Goal: Information Seeking & Learning: Learn about a topic

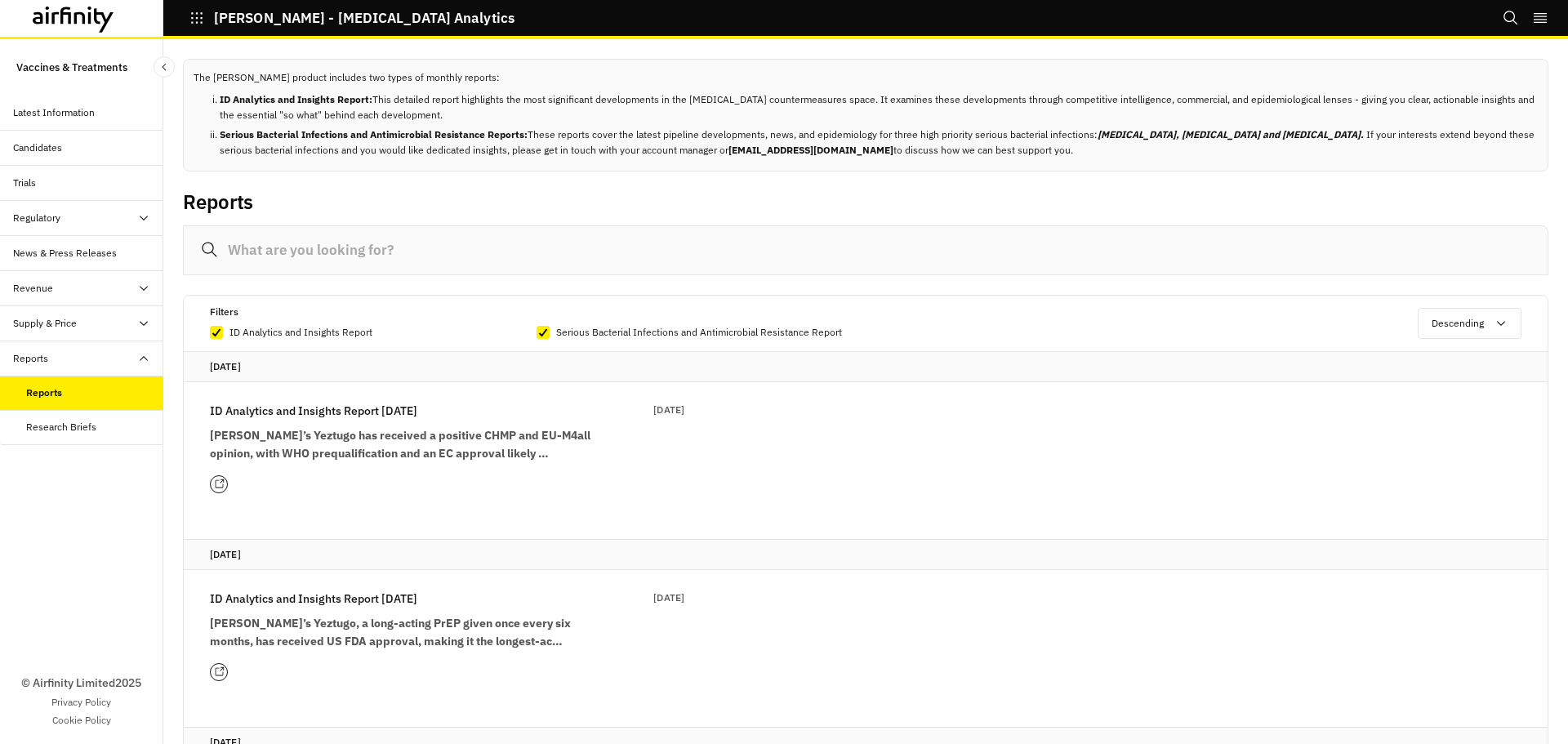
click at [294, 331] on p "ID Analytics and Insights Report" at bounding box center [300, 332] width 143 height 17
click at [210, 331] on input "ID Analytics and Insights Report" at bounding box center [209, 331] width 1 height 1
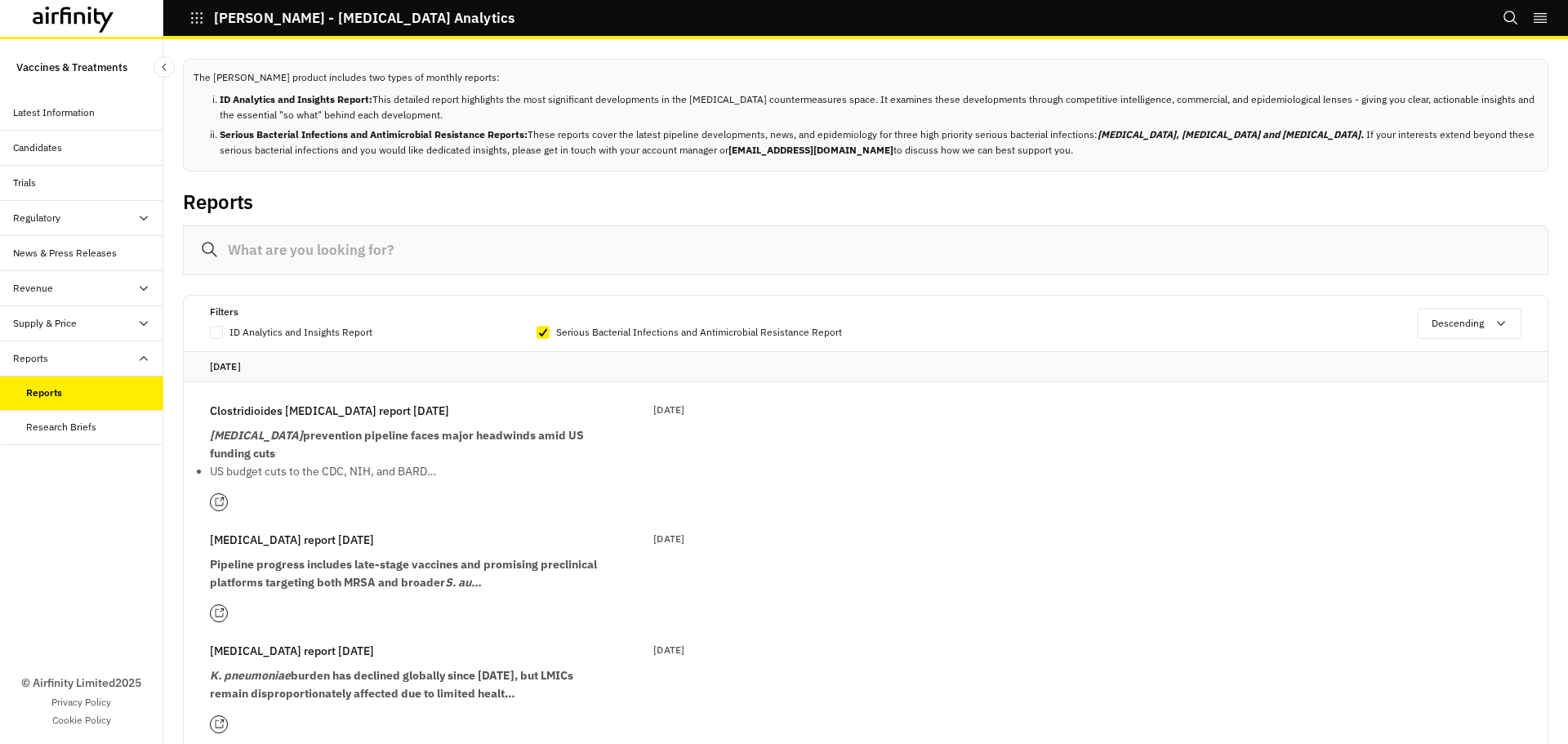
click at [294, 331] on p "ID Analytics and Insights Report" at bounding box center [300, 332] width 143 height 17
click at [210, 331] on input "ID Analytics and Insights Report" at bounding box center [209, 331] width 1 height 1
checkbox input "true"
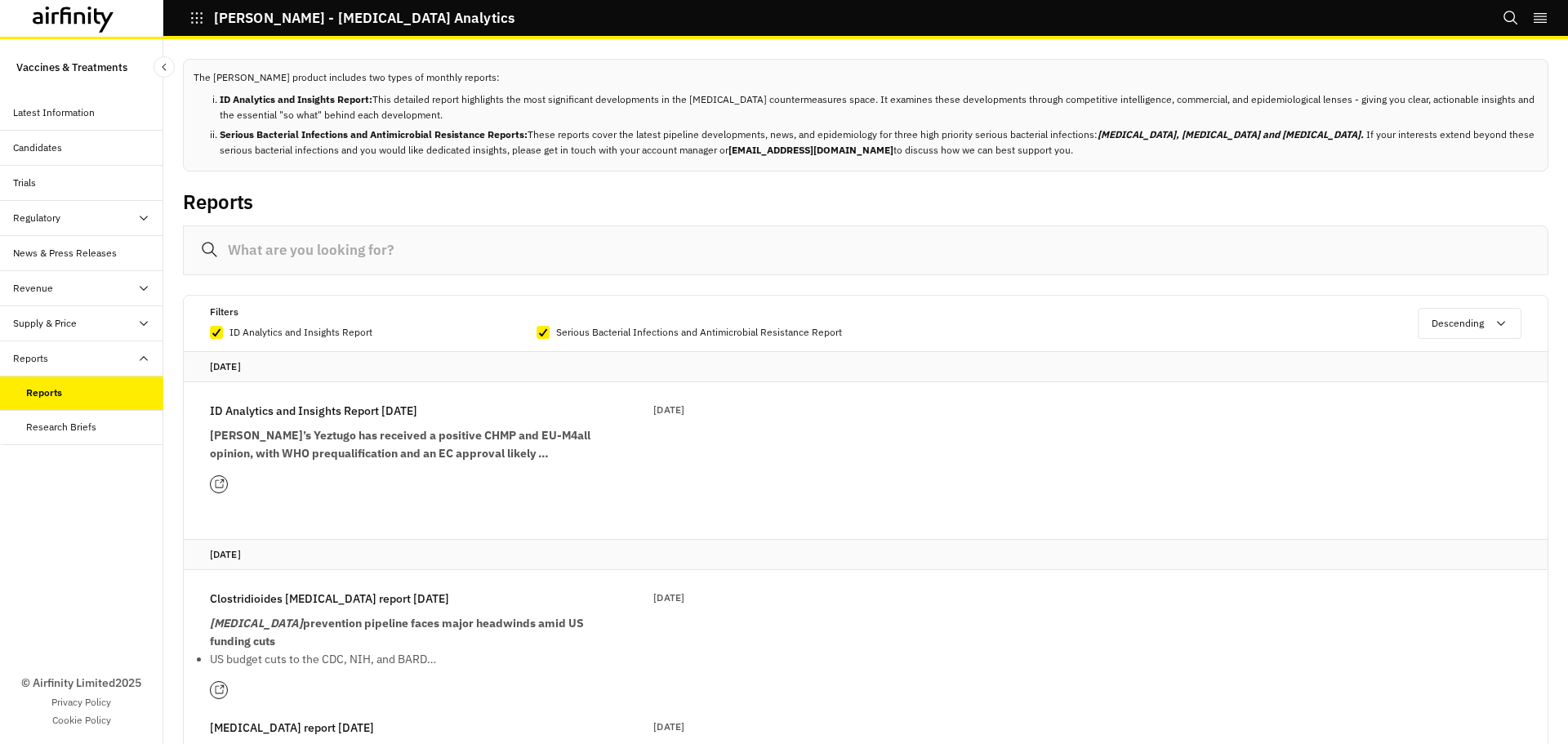
click at [577, 331] on p "Serious Bacterial Infections and Antimicrobial Resistance Report" at bounding box center [699, 332] width 286 height 17
click at [536, 331] on input "Serious Bacterial Infections and Antimicrobial Resistance Report" at bounding box center [536, 331] width 1 height 1
click at [577, 331] on p "Serious Bacterial Infections and Antimicrobial Resistance Report" at bounding box center [699, 332] width 286 height 17
click at [536, 331] on input "Serious Bacterial Infections and Antimicrobial Resistance Report" at bounding box center [536, 331] width 1 height 1
checkbox input "true"
